Goal: Navigation & Orientation: Understand site structure

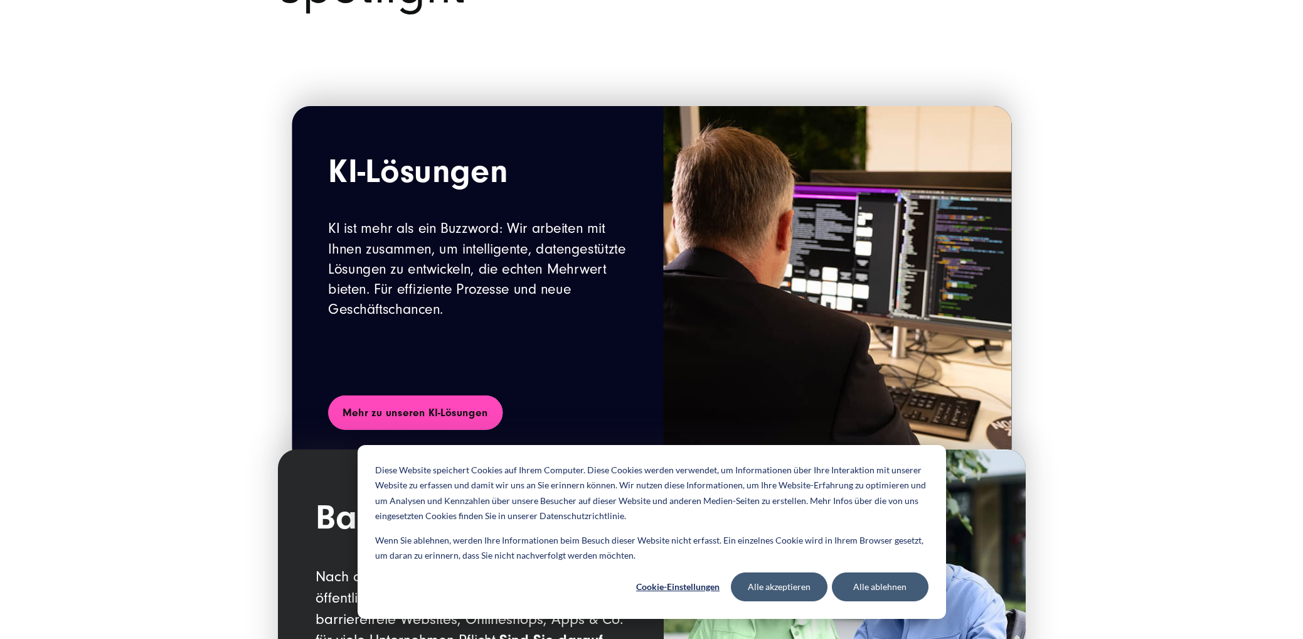
scroll to position [1598, 0]
click at [459, 413] on link "Mehr zu unseren KI-Lösungen" at bounding box center [415, 412] width 174 height 34
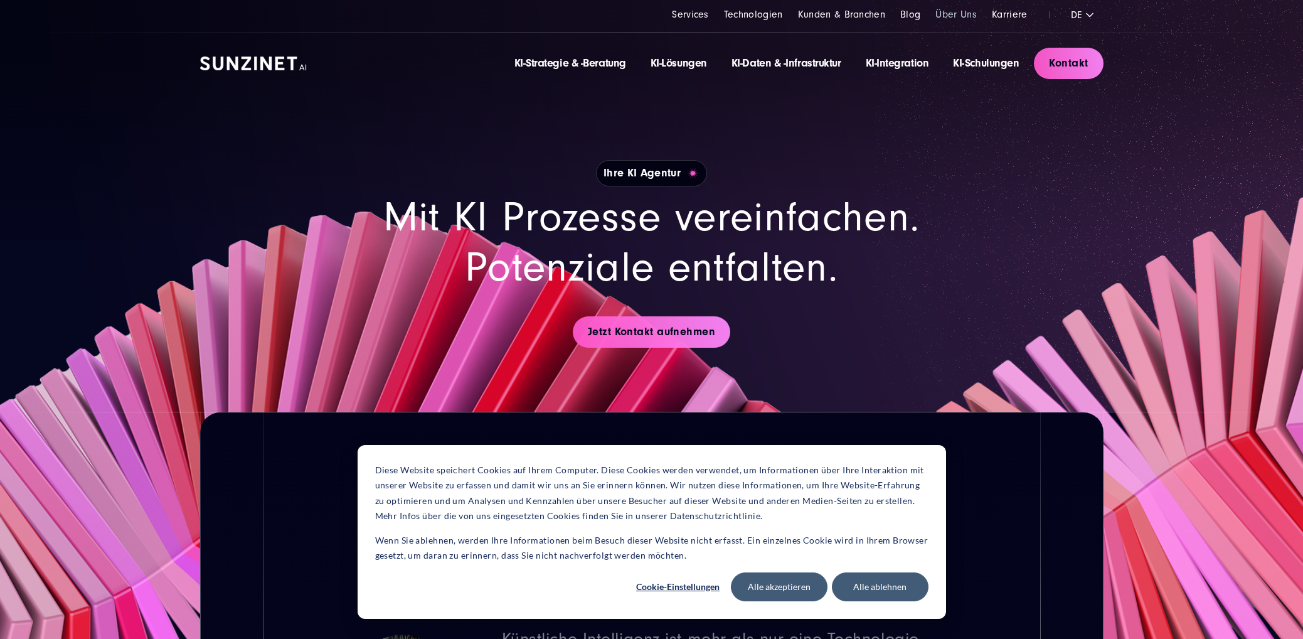
click at [956, 11] on link "Über Uns" at bounding box center [955, 14] width 41 height 11
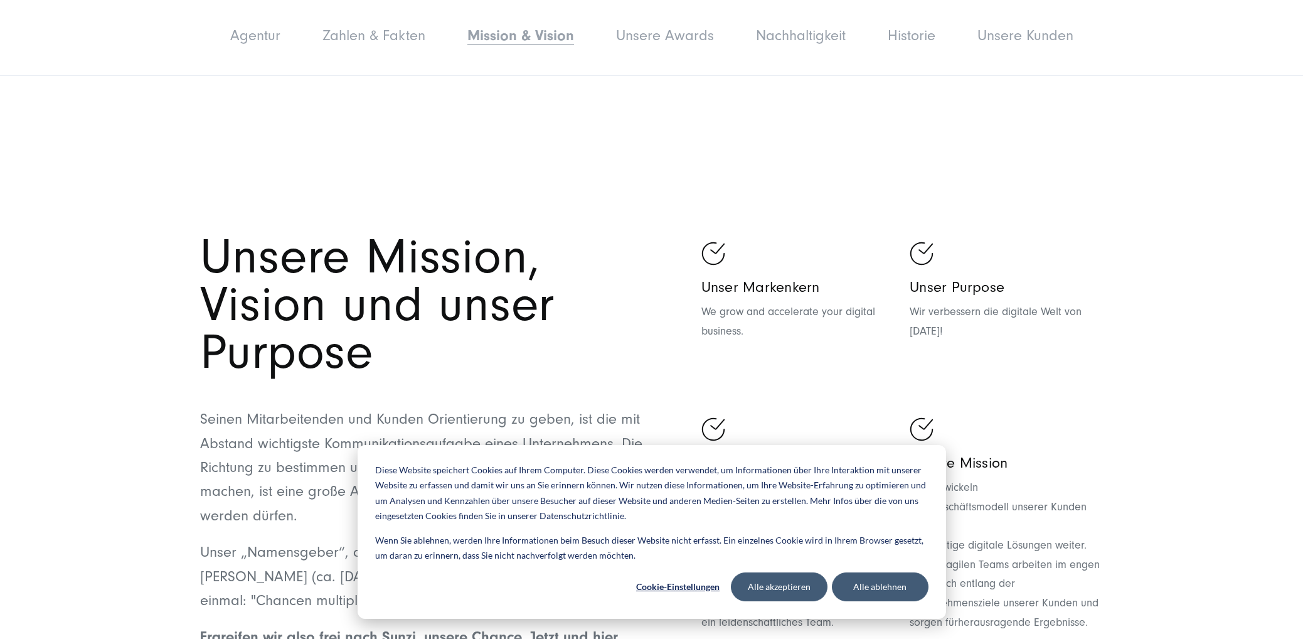
scroll to position [3186, 0]
click at [240, 34] on link "Agentur" at bounding box center [255, 35] width 50 height 17
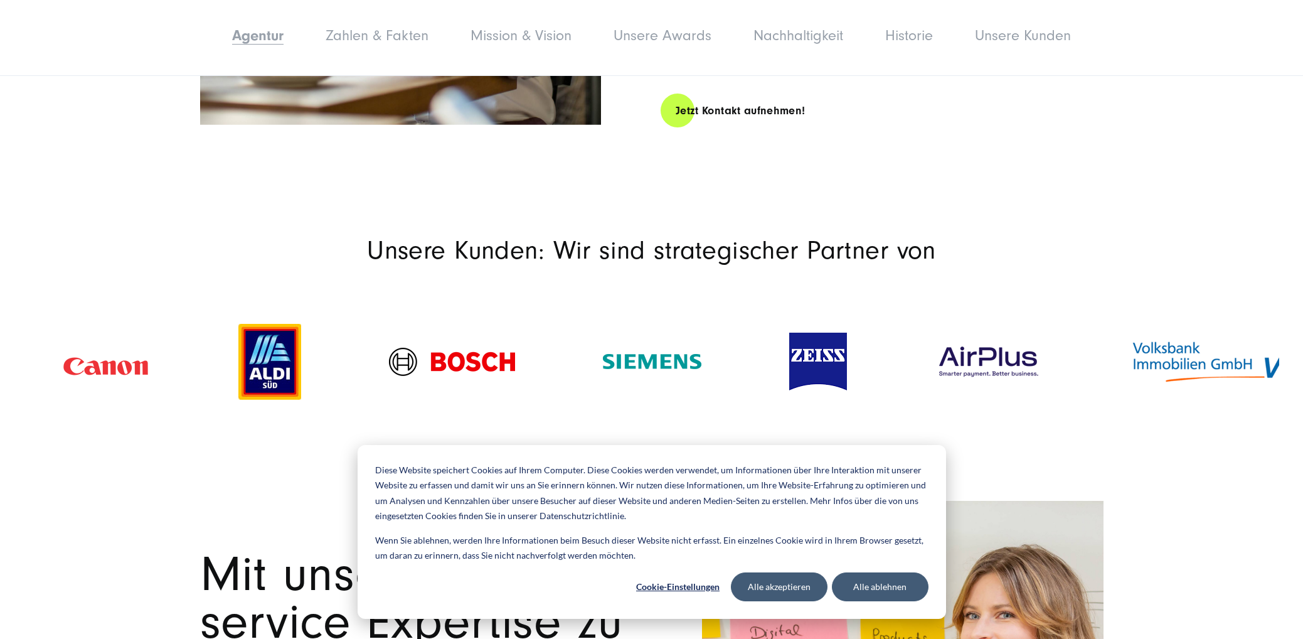
scroll to position [1004, 0]
